Goal: Transaction & Acquisition: Book appointment/travel/reservation

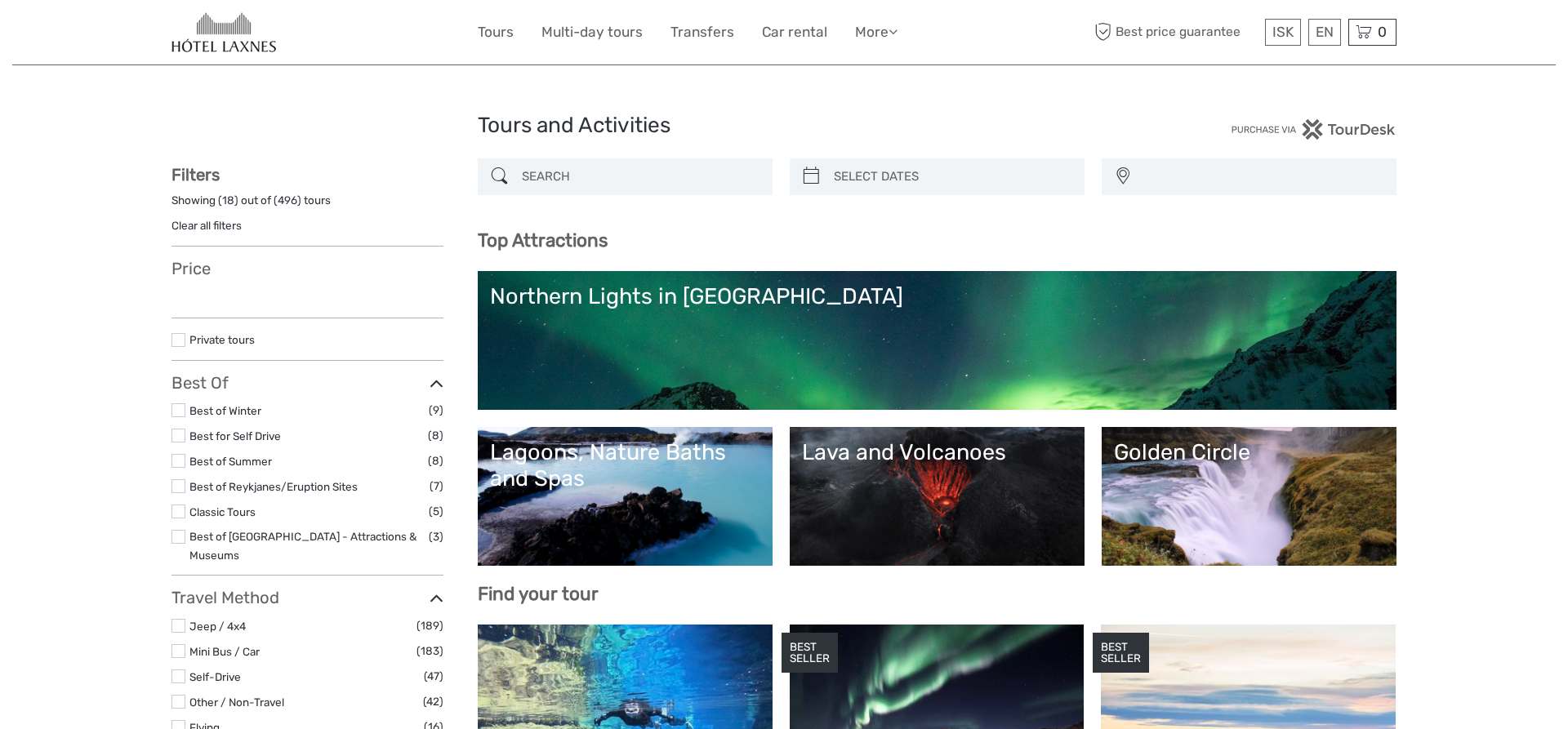
select select
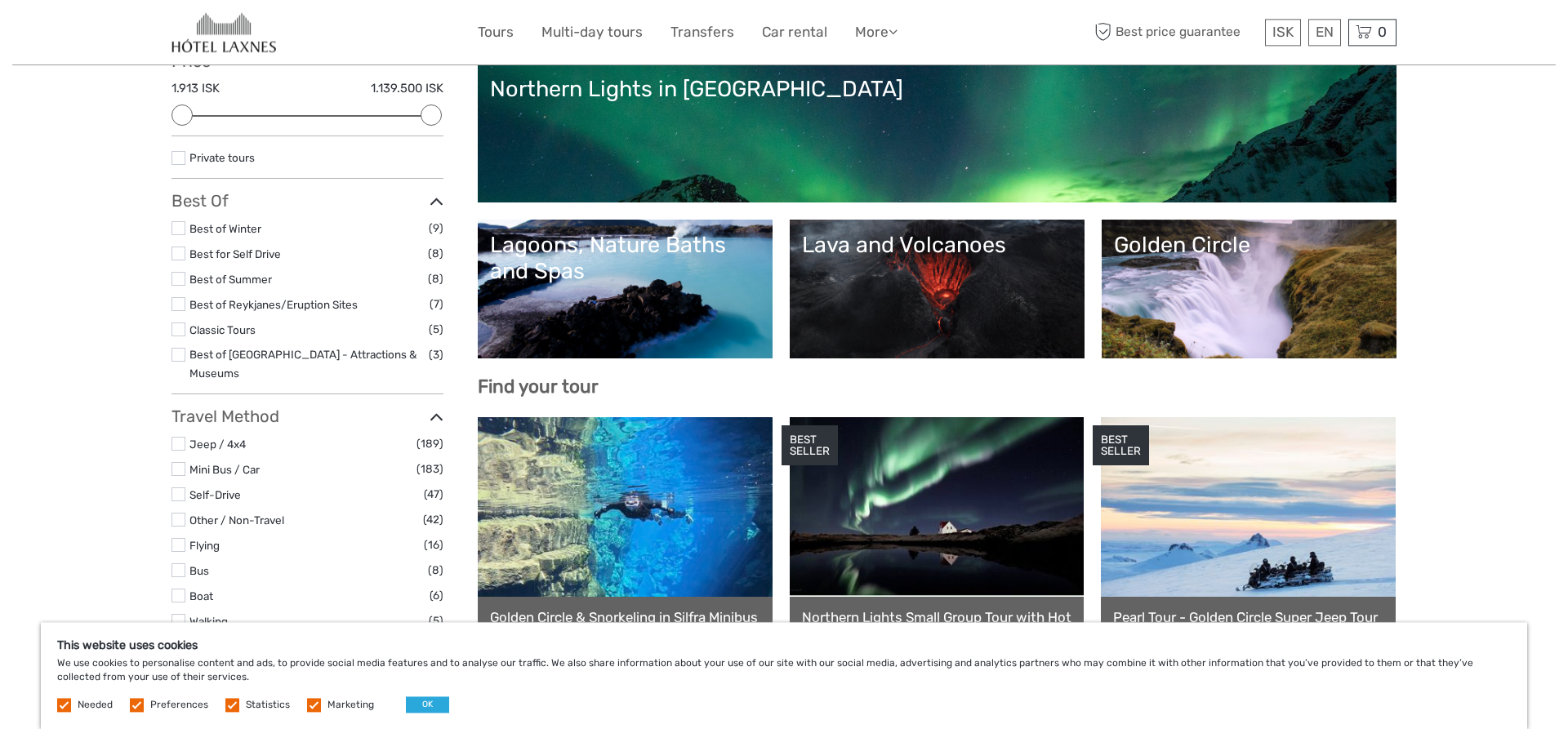
scroll to position [201, 0]
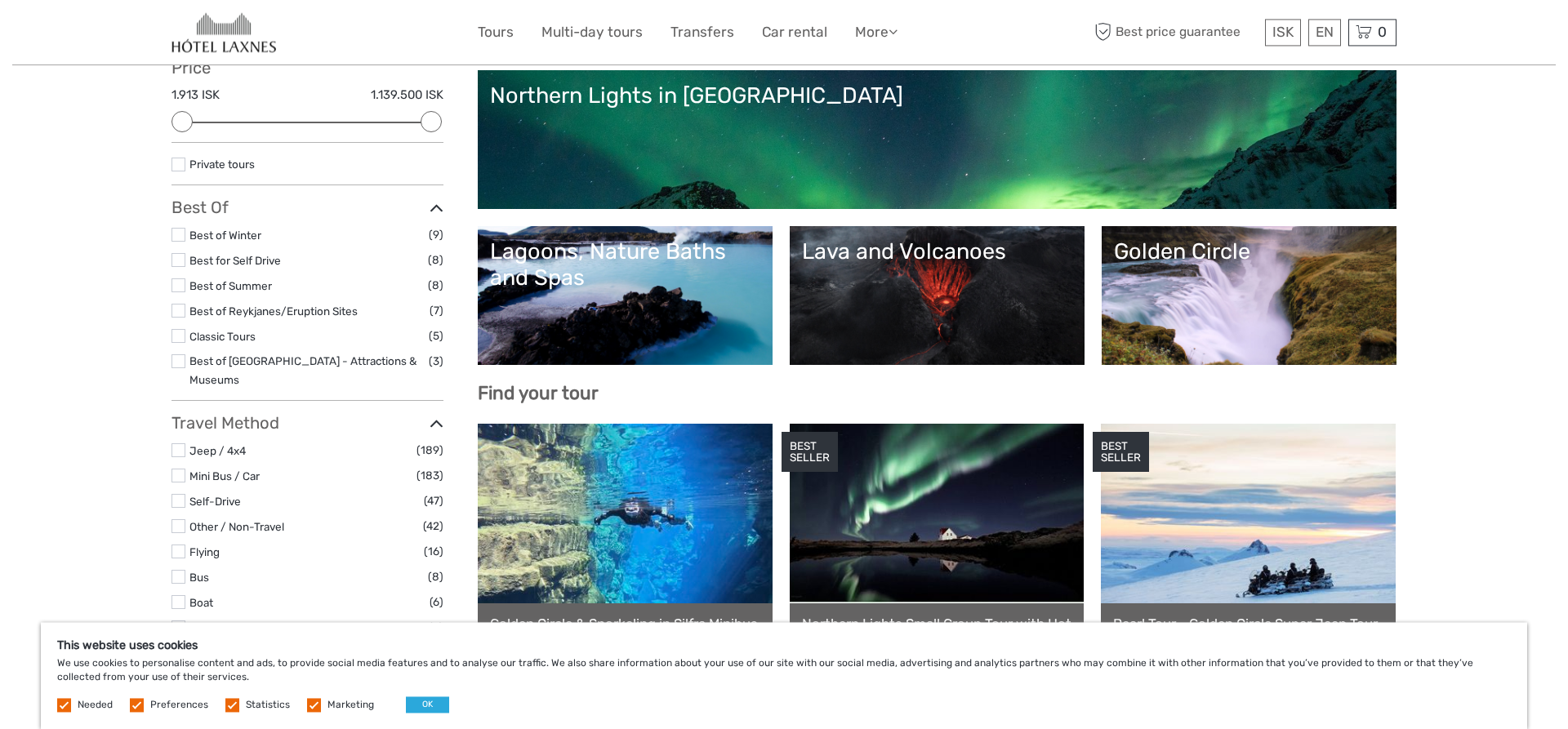
click at [686, 297] on link "Lagoons, Nature Baths and Spas" at bounding box center [625, 295] width 270 height 114
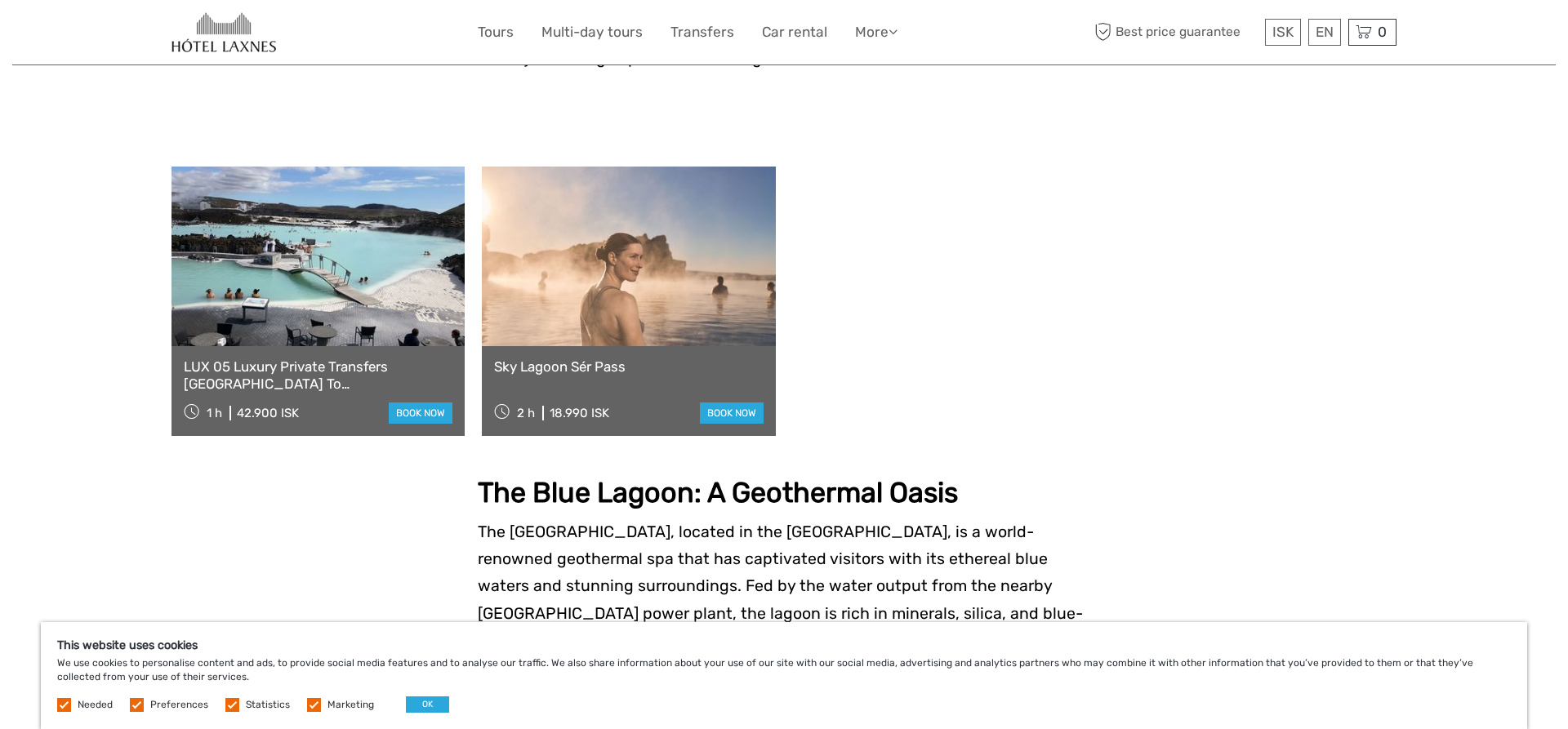
click at [577, 346] on link at bounding box center [628, 256] width 293 height 179
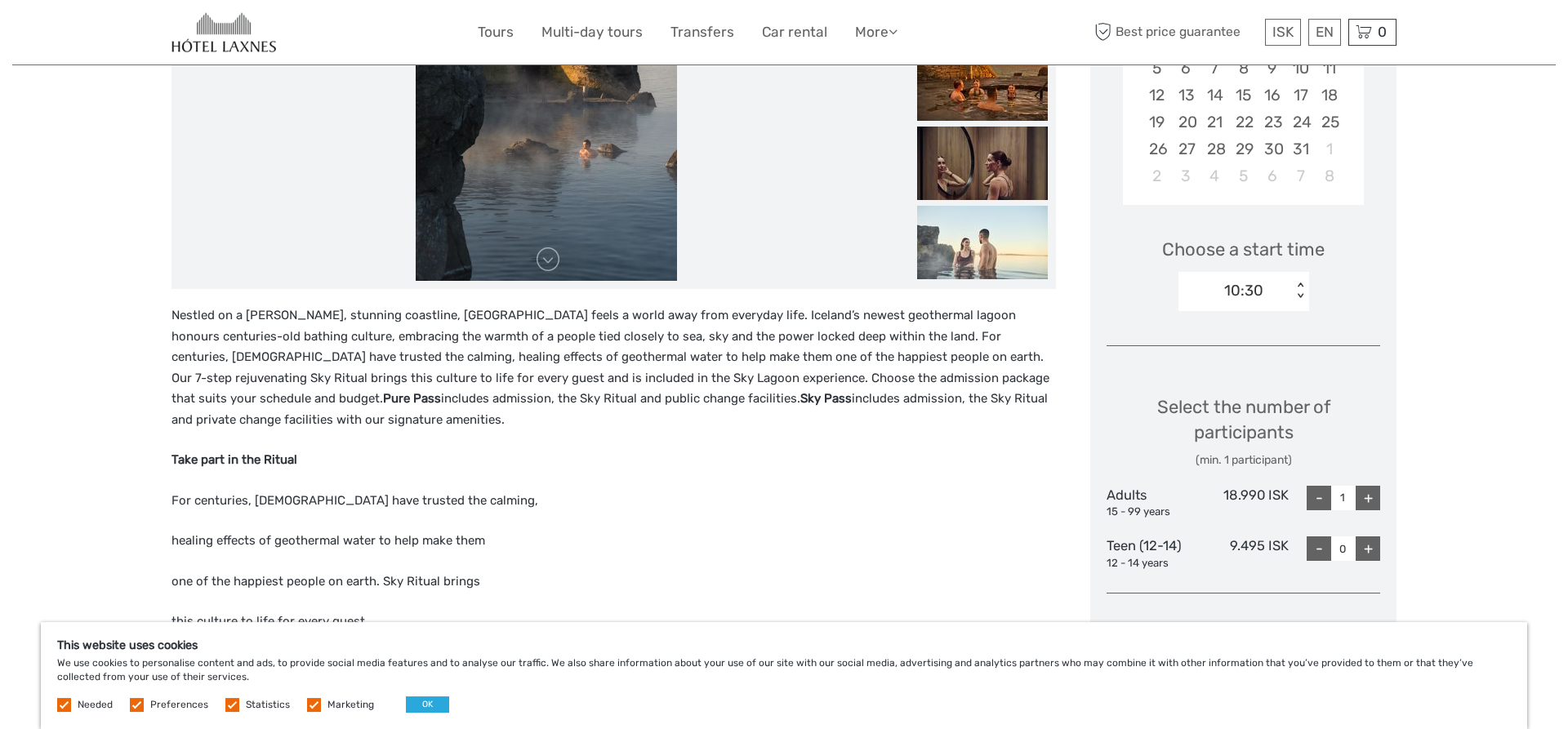
scroll to position [333, 0]
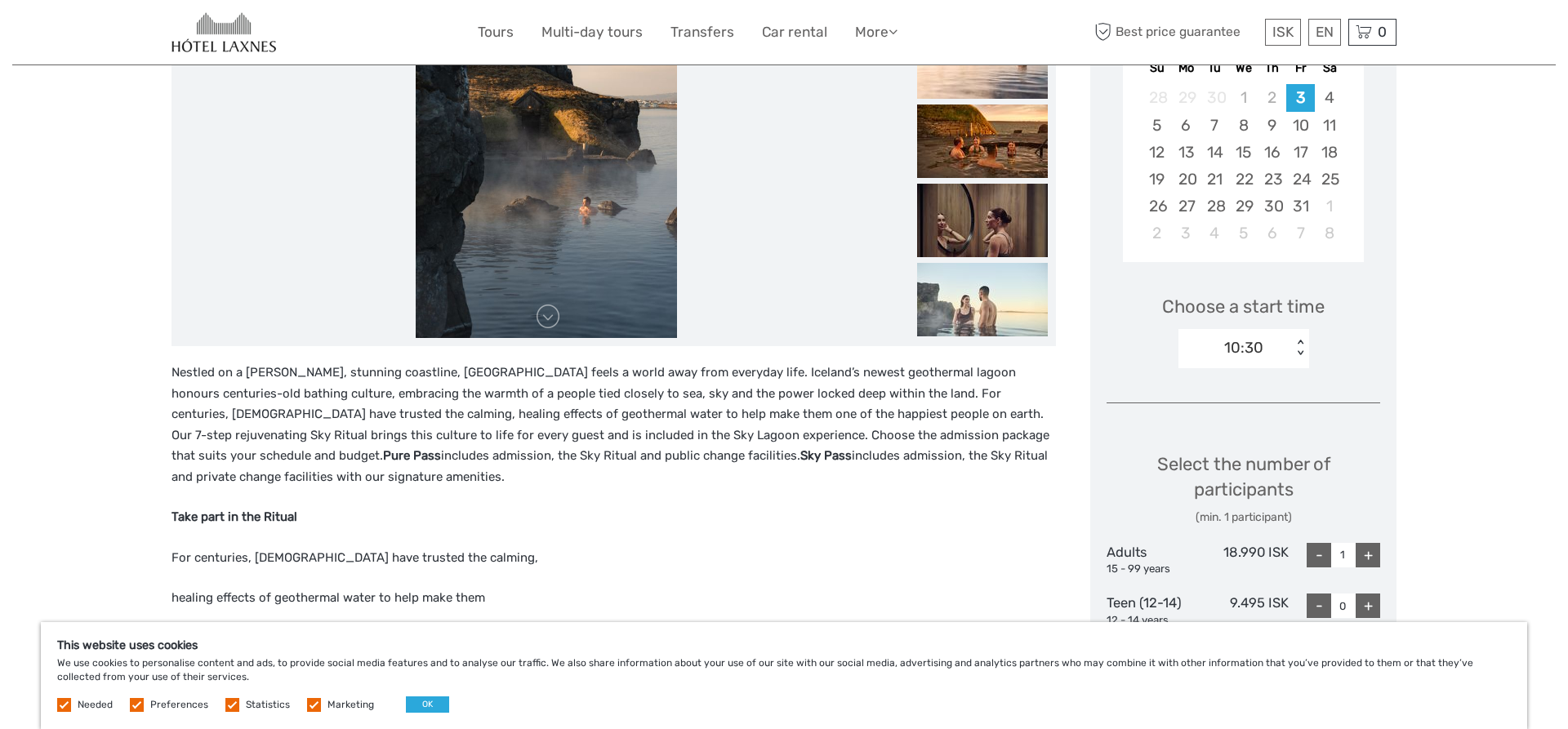
click at [1366, 555] on div "+" at bounding box center [1368, 555] width 24 height 24
type input "2"
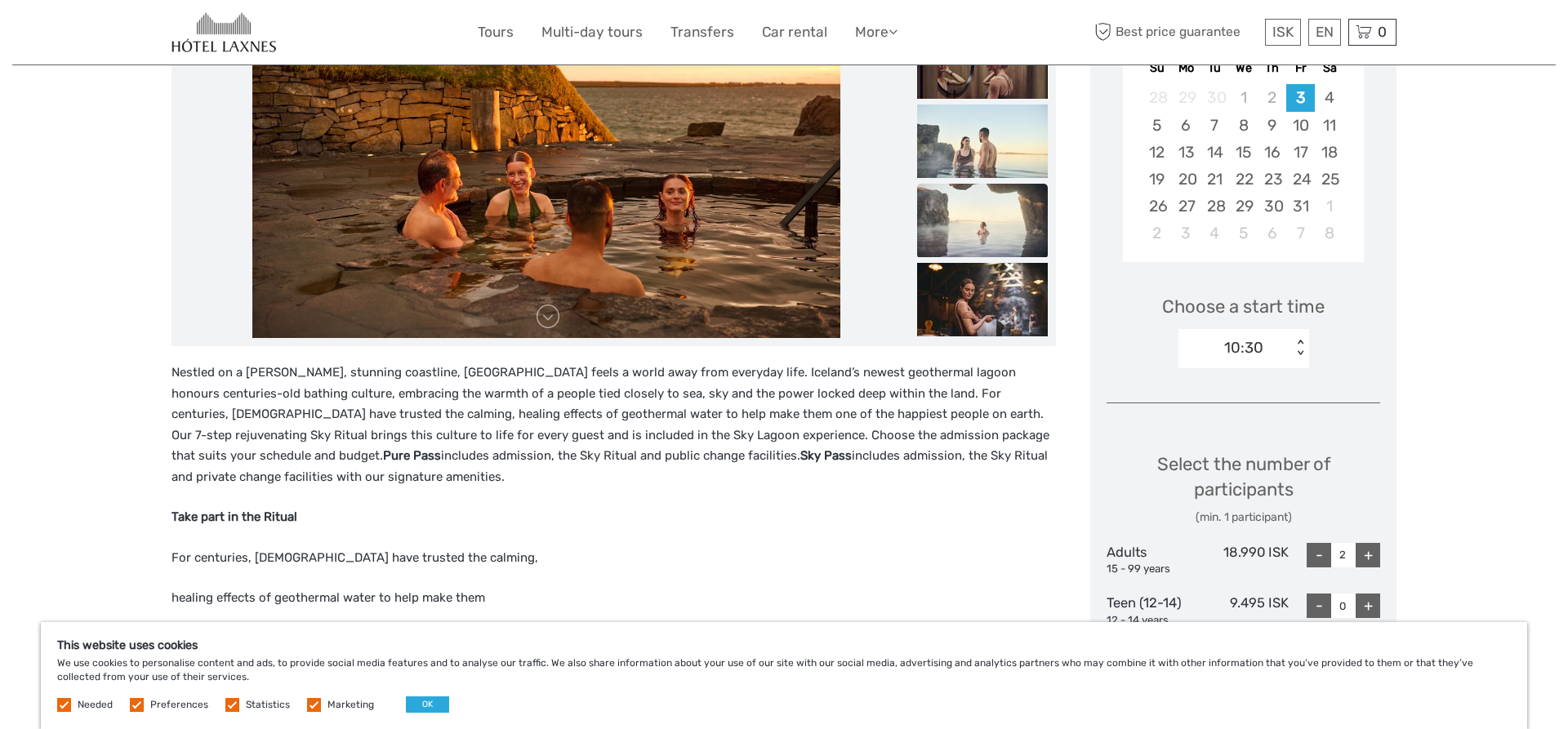
scroll to position [167, 0]
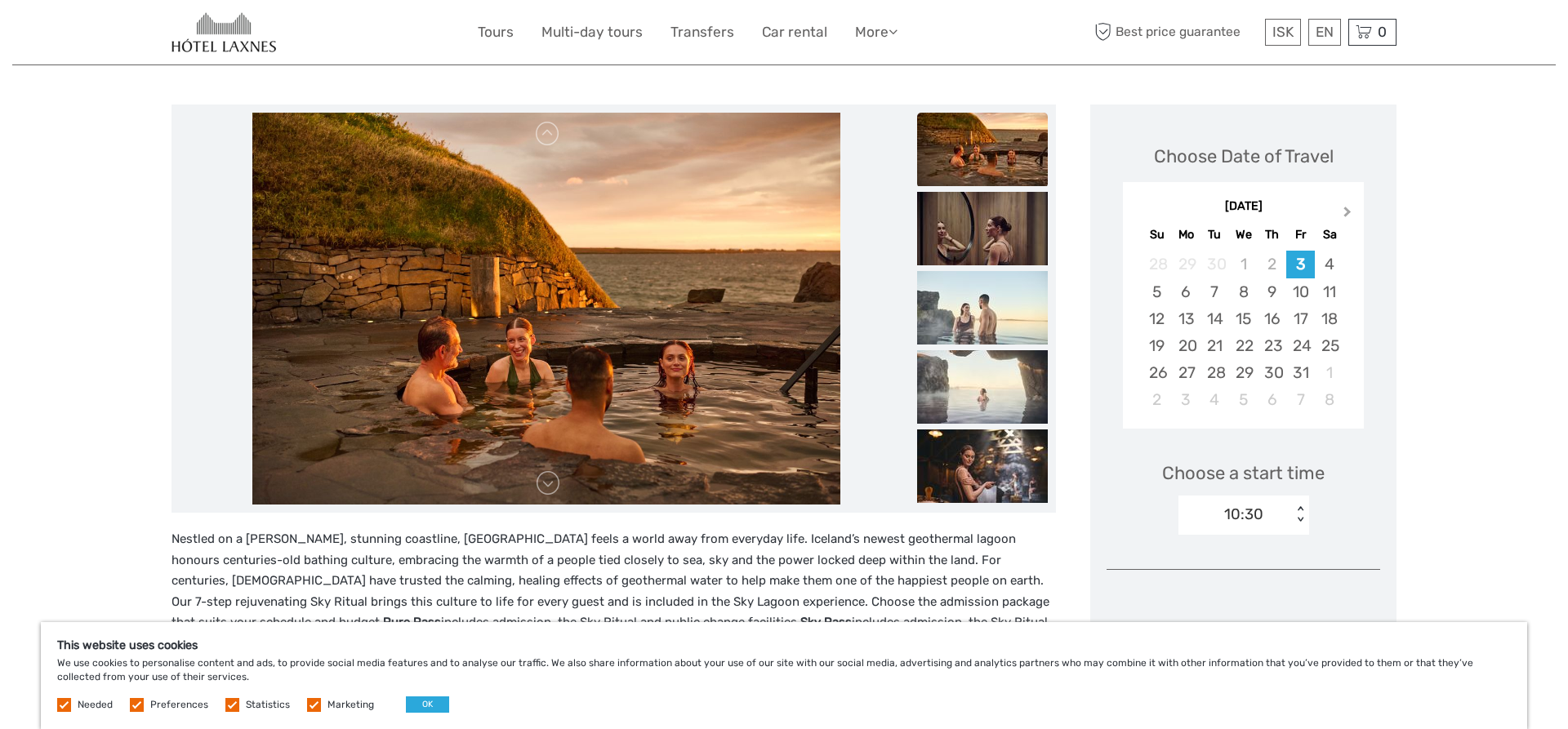
click at [1348, 211] on span "Next Month" at bounding box center [1348, 215] width 0 height 23
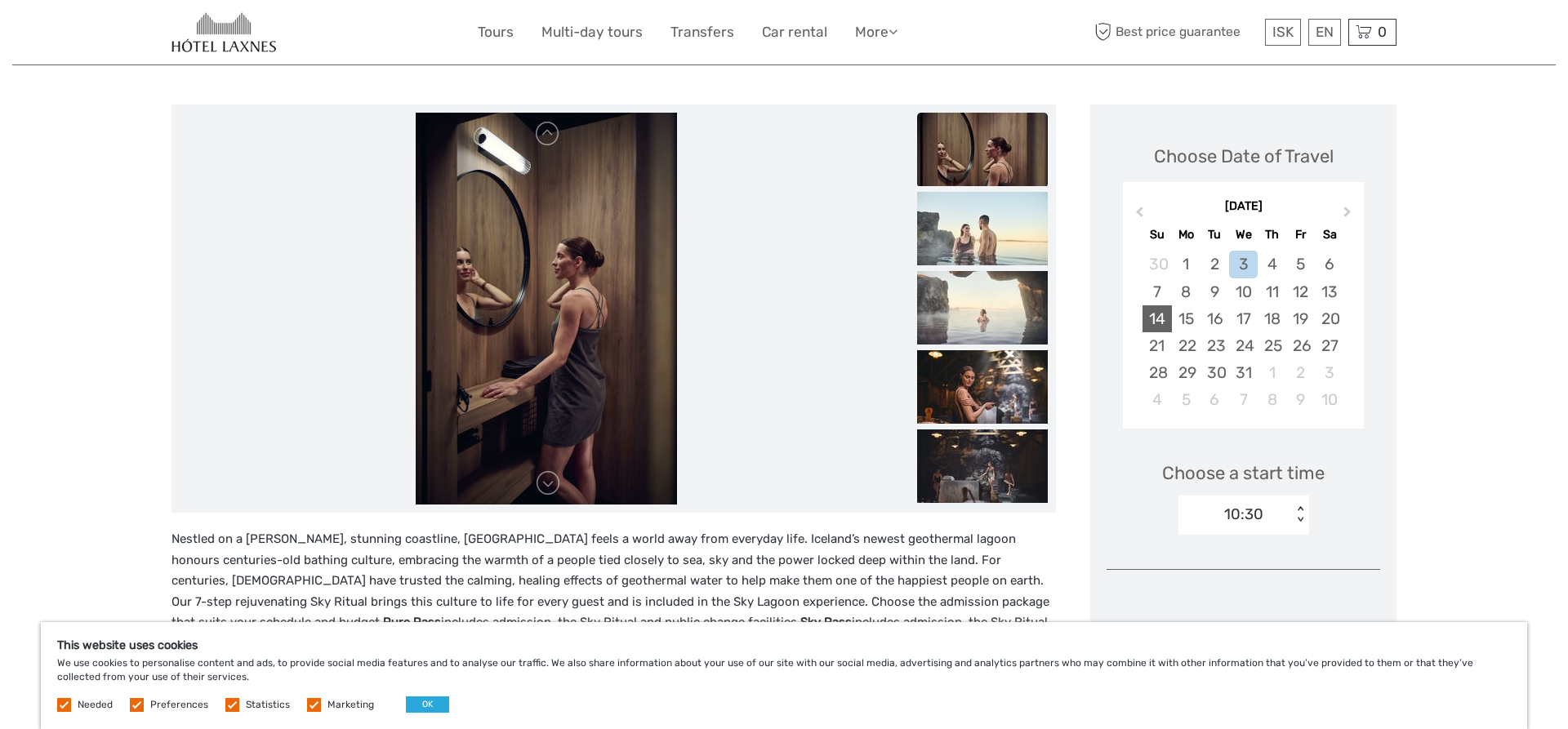
click at [1168, 321] on div "14" at bounding box center [1156, 318] width 28 height 27
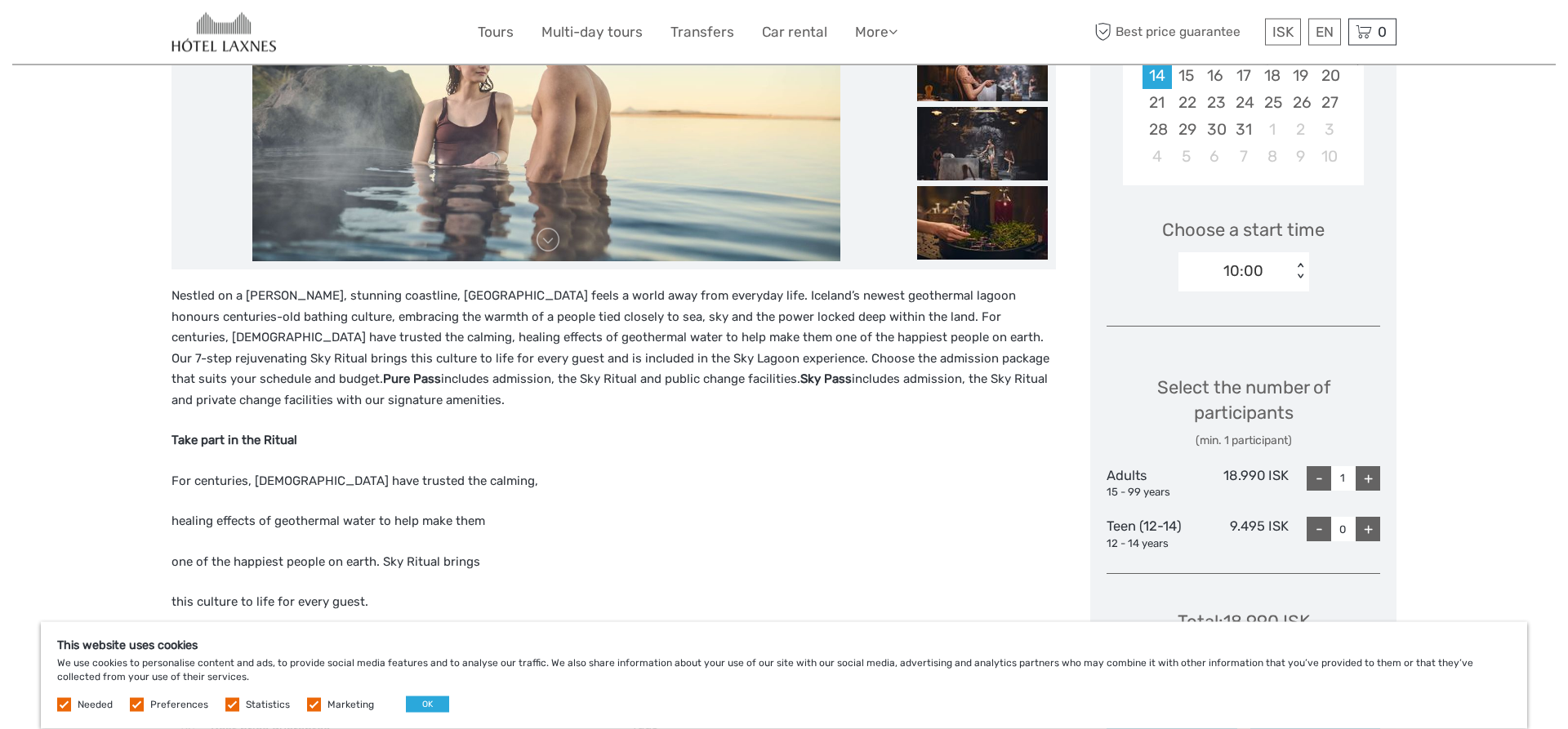
scroll to position [417, 0]
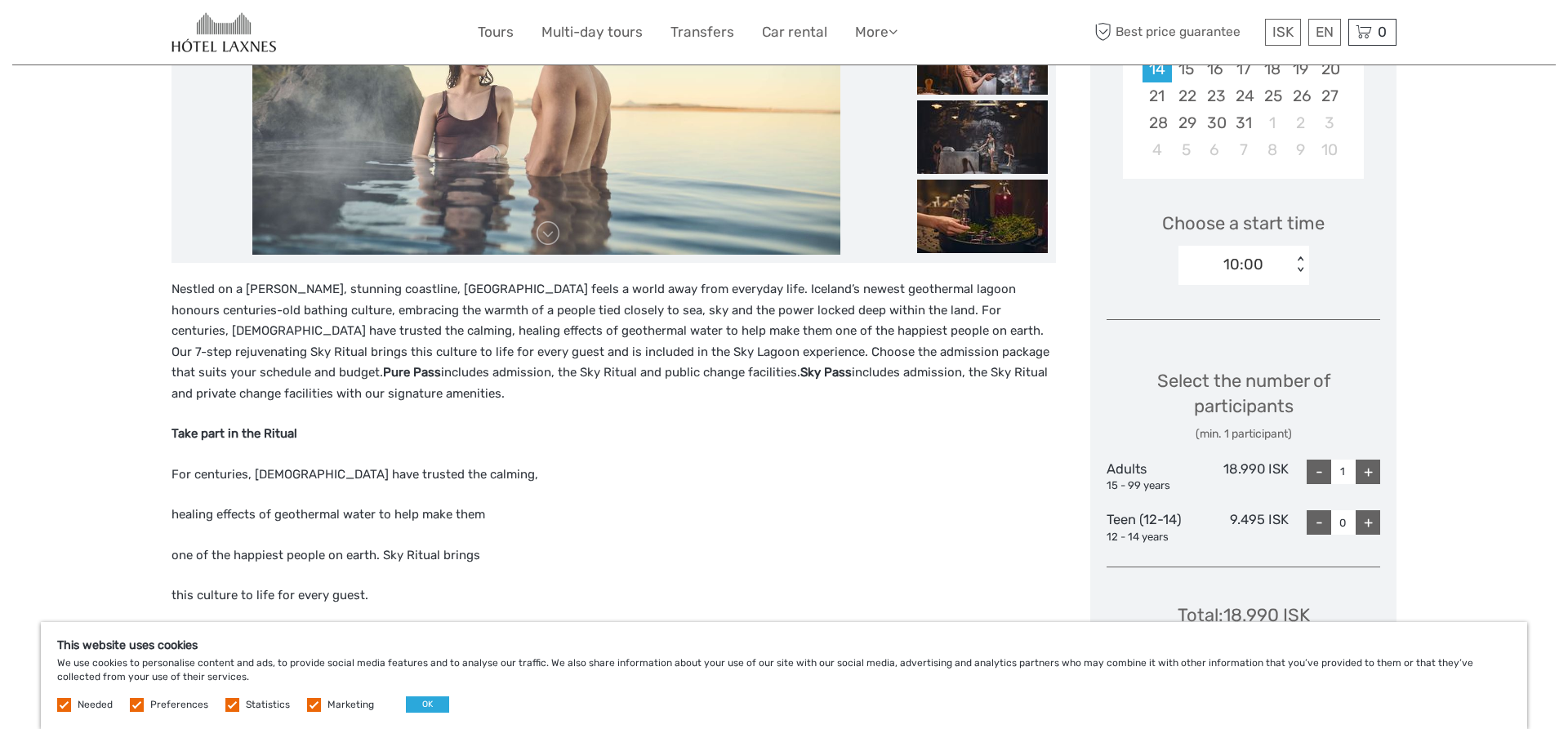
click at [1298, 274] on div "10:00 < >" at bounding box center [1244, 265] width 130 height 39
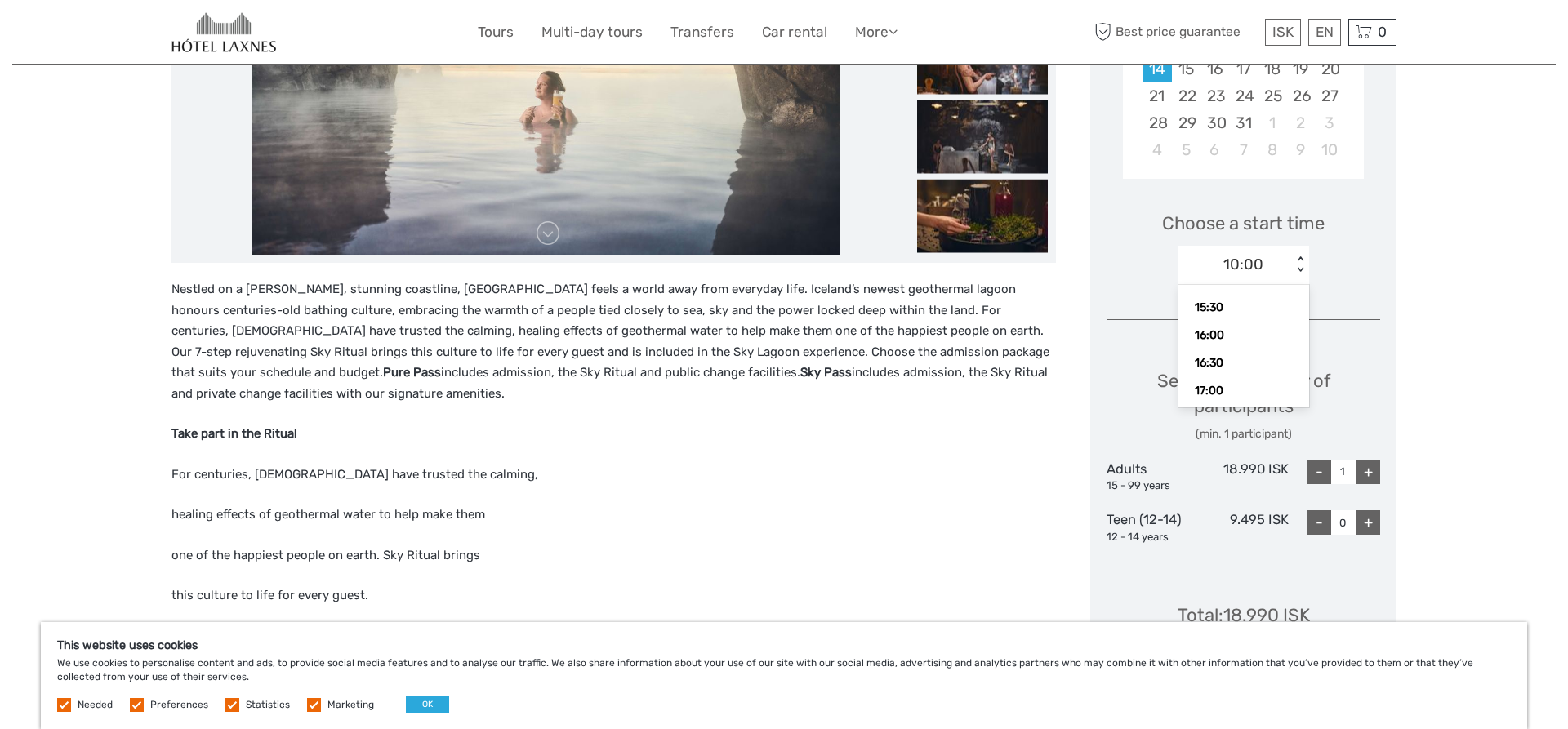
scroll to position [326, 0]
click at [1231, 295] on div "16:00" at bounding box center [1244, 294] width 114 height 28
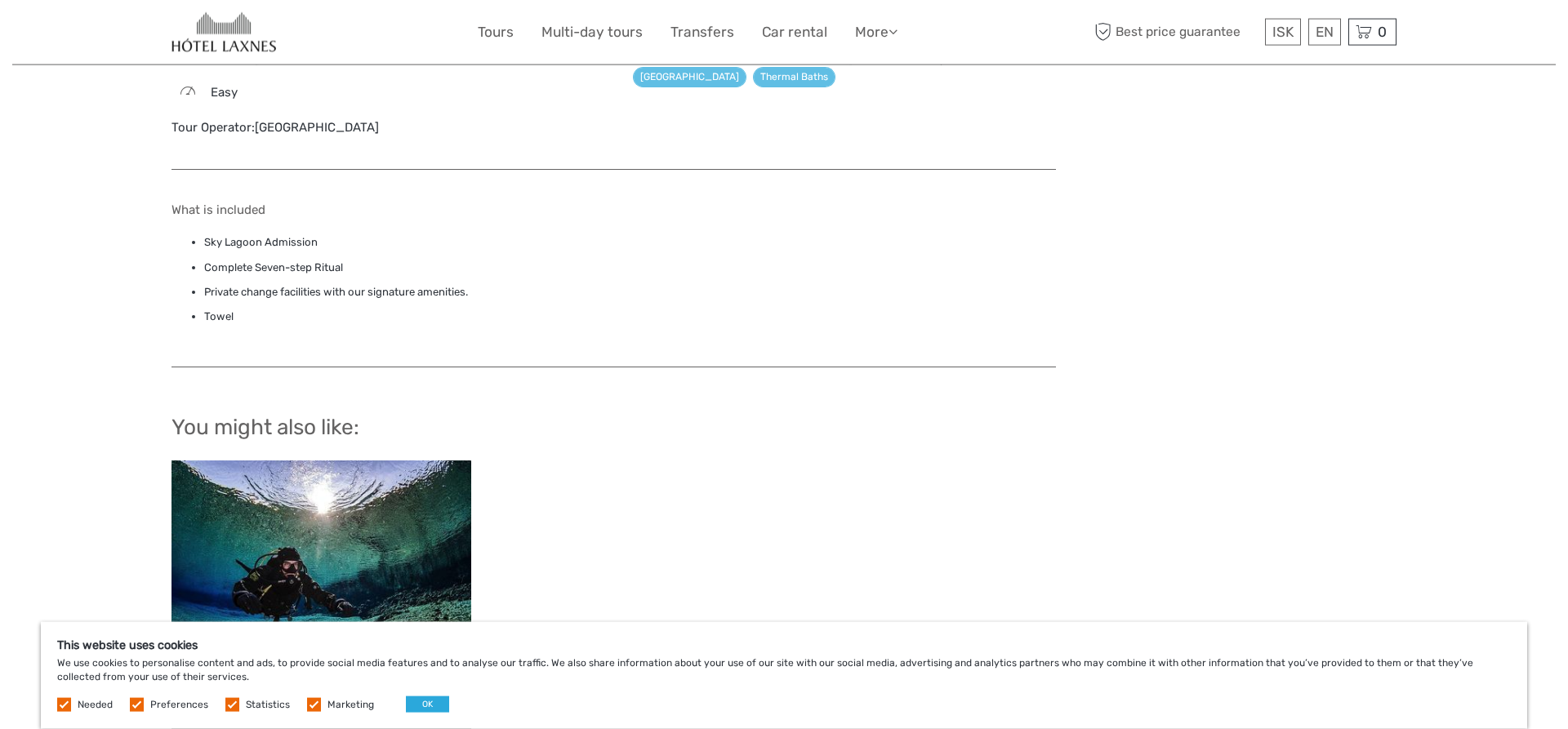
scroll to position [1083, 0]
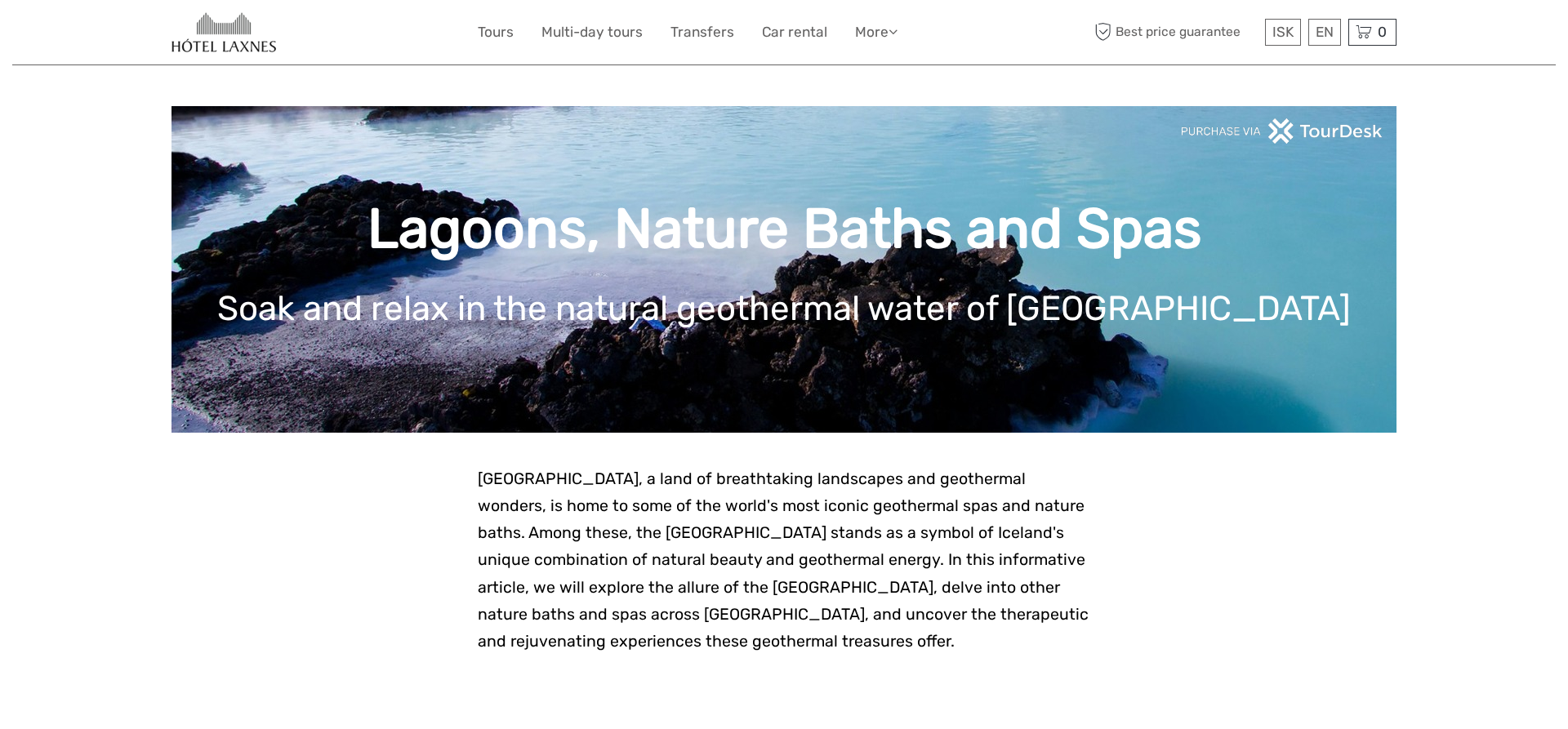
scroll to position [583, 0]
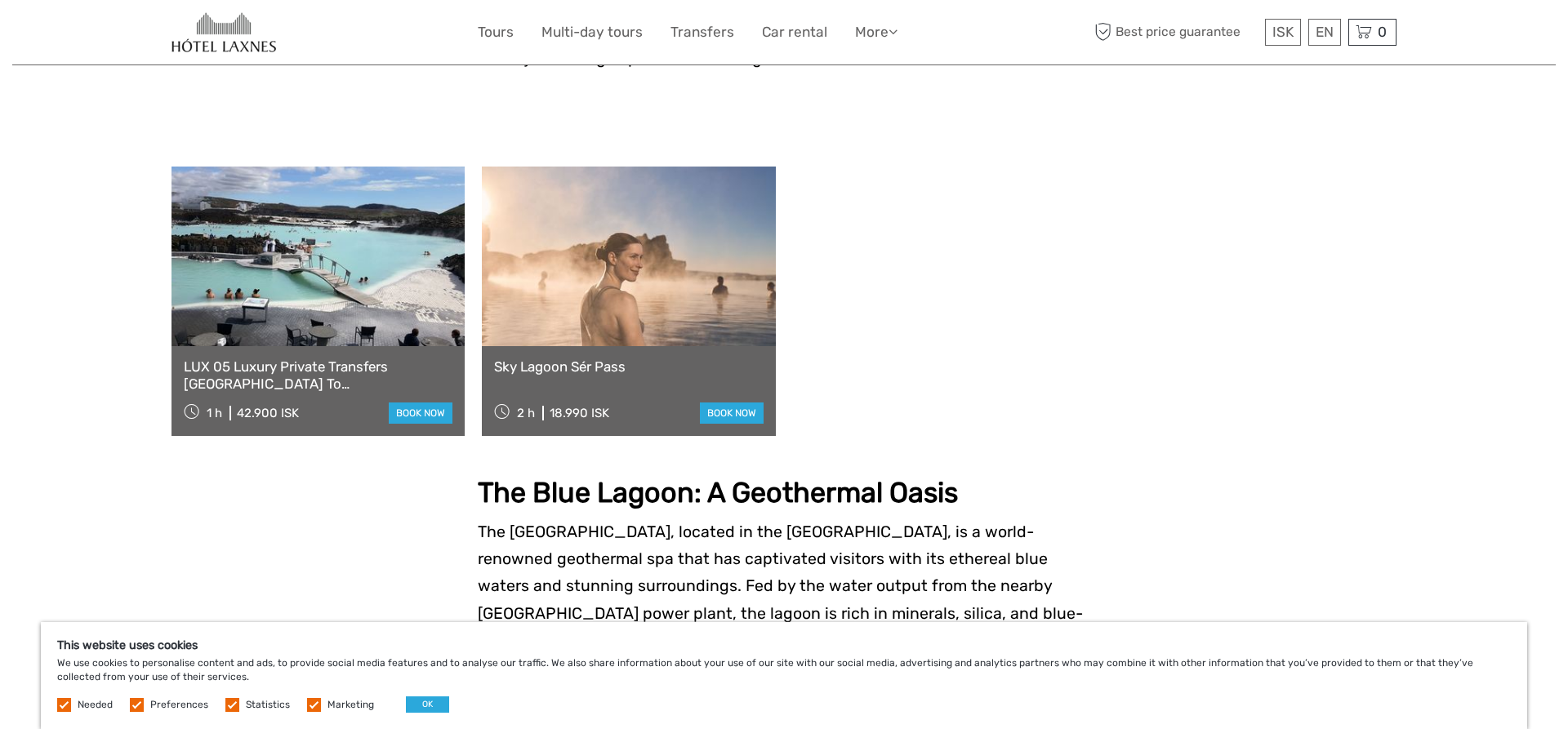
click at [362, 346] on link at bounding box center [318, 256] width 293 height 179
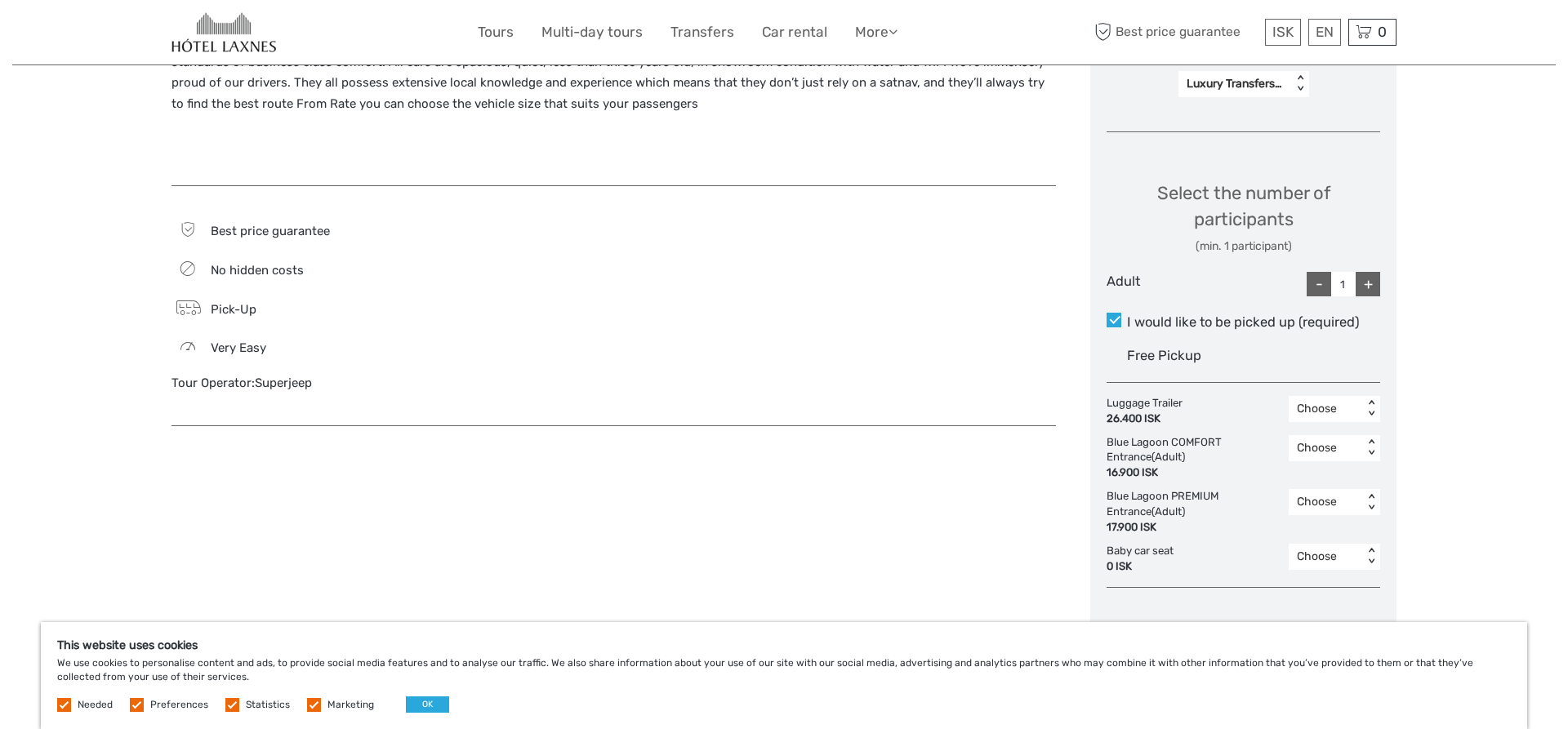
scroll to position [439, 0]
